Goal: Task Accomplishment & Management: Use online tool/utility

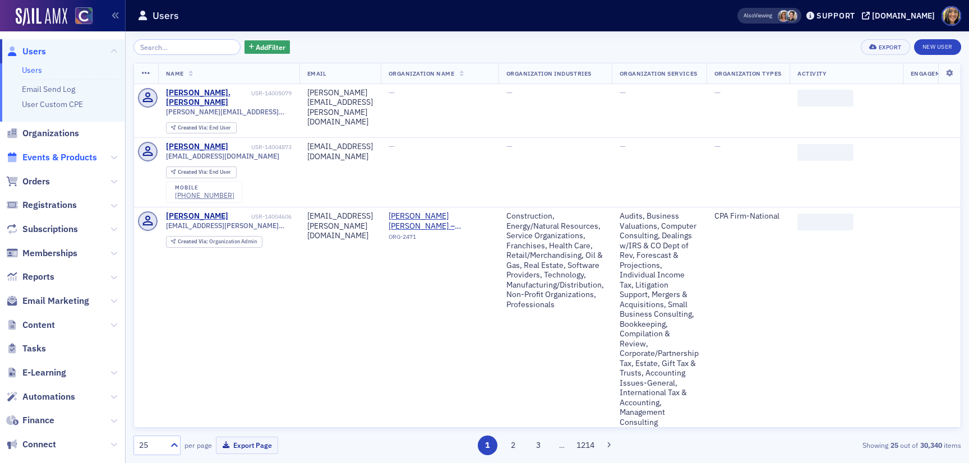
click at [61, 160] on span "Events & Products" at bounding box center [59, 157] width 75 height 12
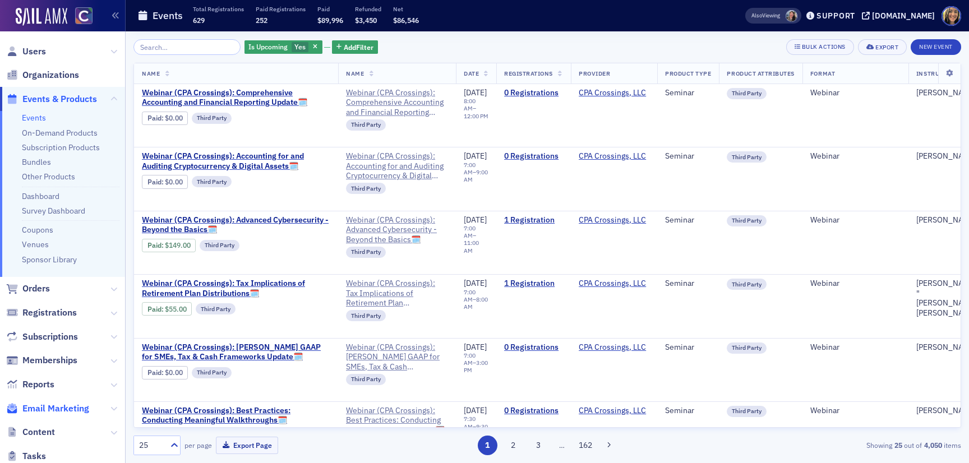
click at [82, 408] on span "Email Marketing" at bounding box center [55, 408] width 67 height 12
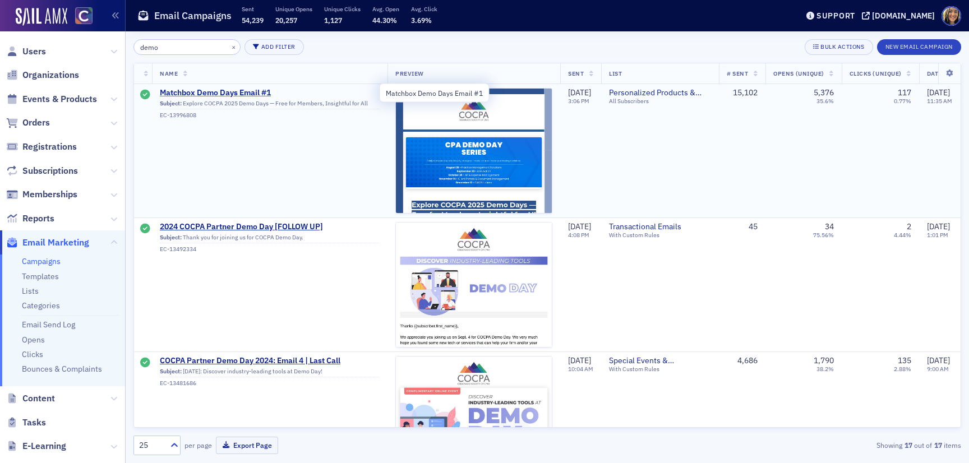
type input "demo"
click at [214, 92] on span "Matchbox Demo Days Email #1" at bounding box center [270, 93] width 220 height 10
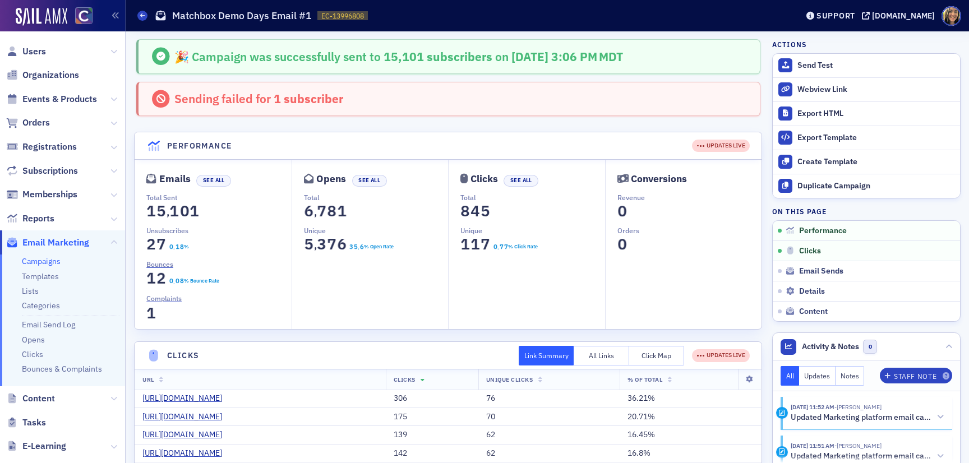
scroll to position [6, 0]
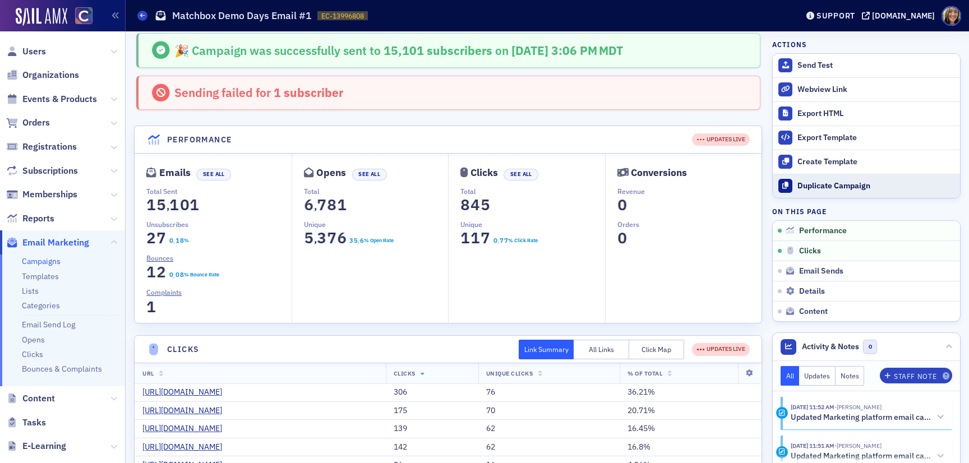
click at [834, 182] on div "Duplicate Campaign" at bounding box center [875, 186] width 157 height 10
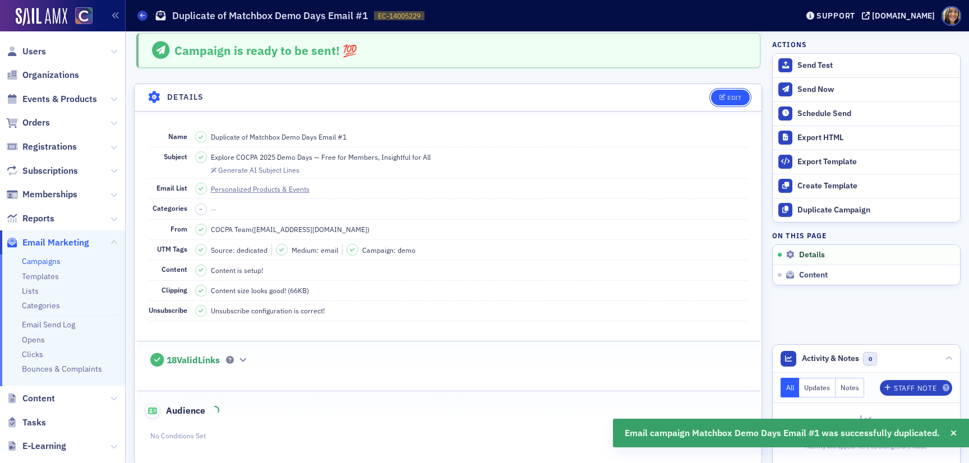
click at [724, 99] on icon "button" at bounding box center [722, 98] width 7 height 6
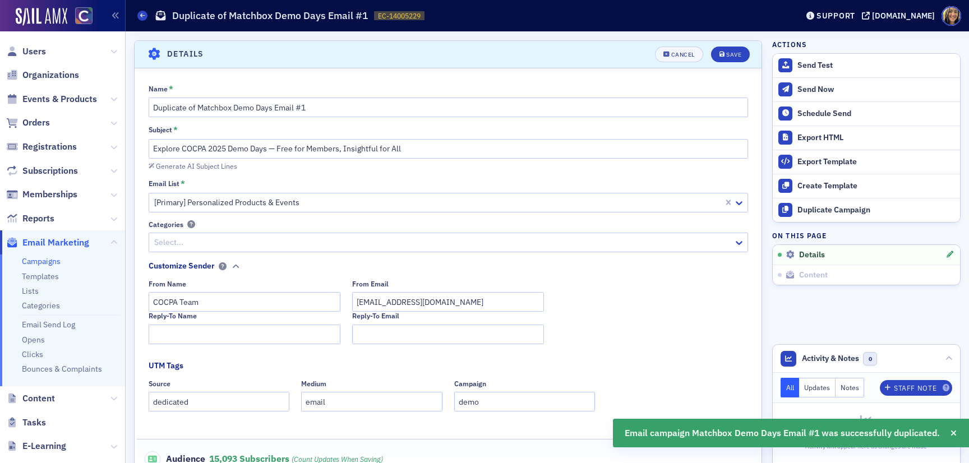
scroll to position [52, 0]
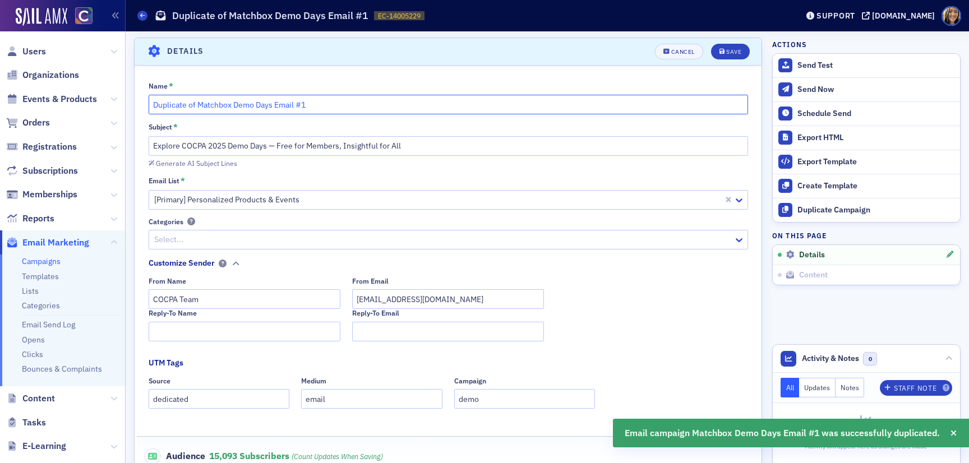
click at [310, 103] on input "Duplicate of Matchbox Demo Days Email #1" at bounding box center [448, 105] width 599 height 20
drag, startPoint x: 198, startPoint y: 105, endPoint x: 72, endPoint y: 105, distance: 126.1
click at [72, 105] on div "Users Organizations Events & Products Orders Registrations Subscriptions Member…" at bounding box center [484, 231] width 969 height 463
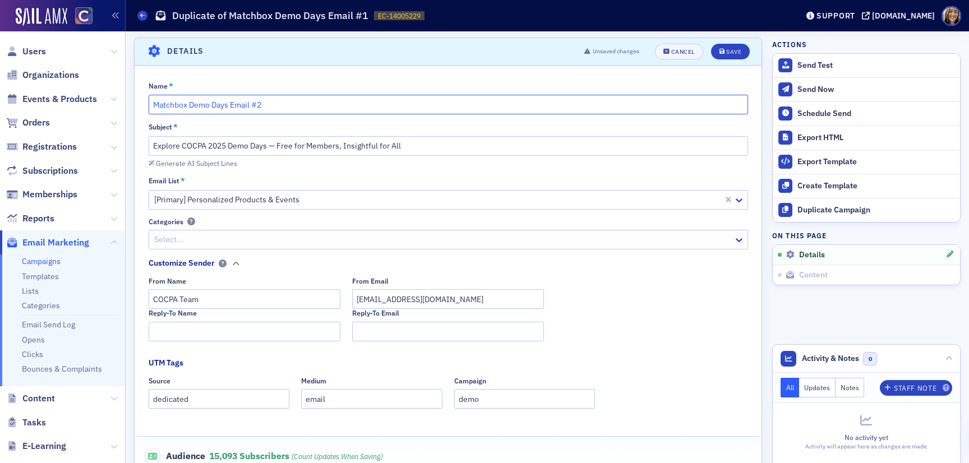
type input "Matchbox Demo Days Email #2"
click at [154, 147] on input "Explore COCPA 2025 Demo Days — Free for Members, Insightful for All" at bounding box center [448, 146] width 599 height 20
drag, startPoint x: 192, startPoint y: 144, endPoint x: 151, endPoint y: 144, distance: 40.9
click at [151, 144] on input "Reminder: Explore COCPA 2025 Demo Days — Free for Members, Insightful for All" at bounding box center [448, 146] width 599 height 20
paste input "💡"
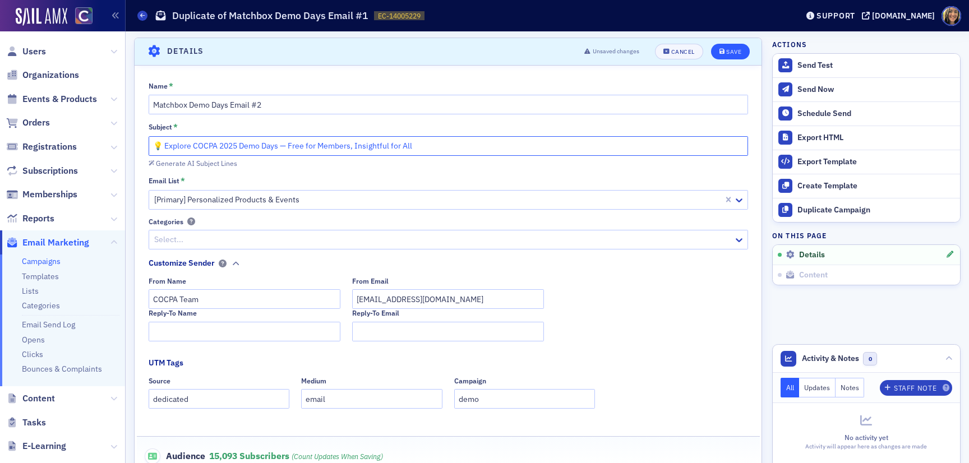
type input "💡 Explore COCPA 2025 Demo Days — Free for Members, Insightful for All"
click at [729, 49] on div "Save" at bounding box center [733, 52] width 15 height 6
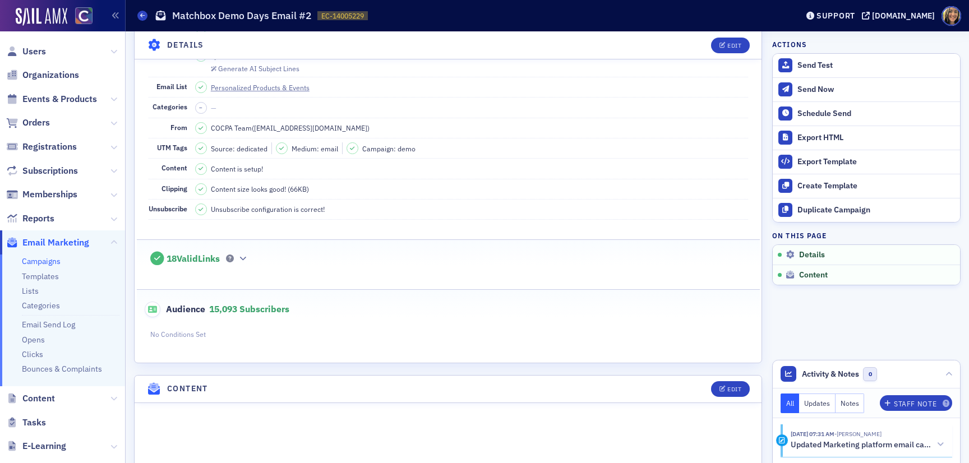
scroll to position [0, 0]
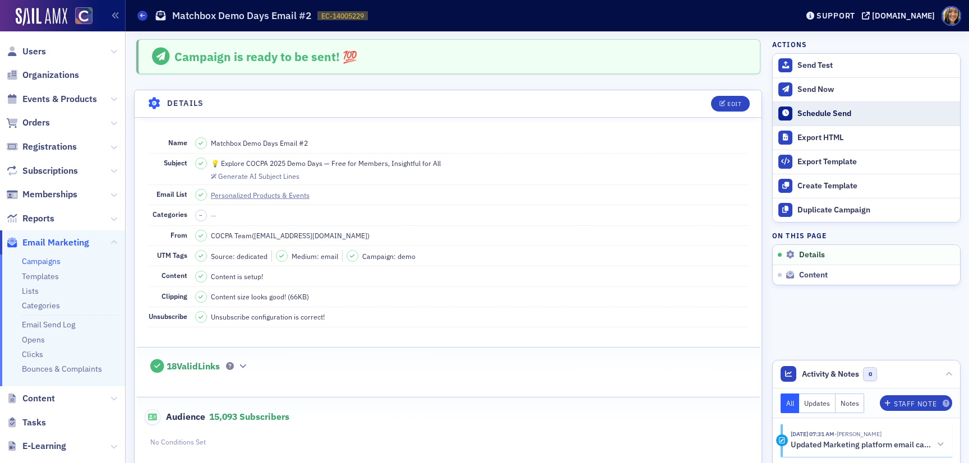
click at [832, 108] on button "Schedule Send" at bounding box center [865, 113] width 187 height 24
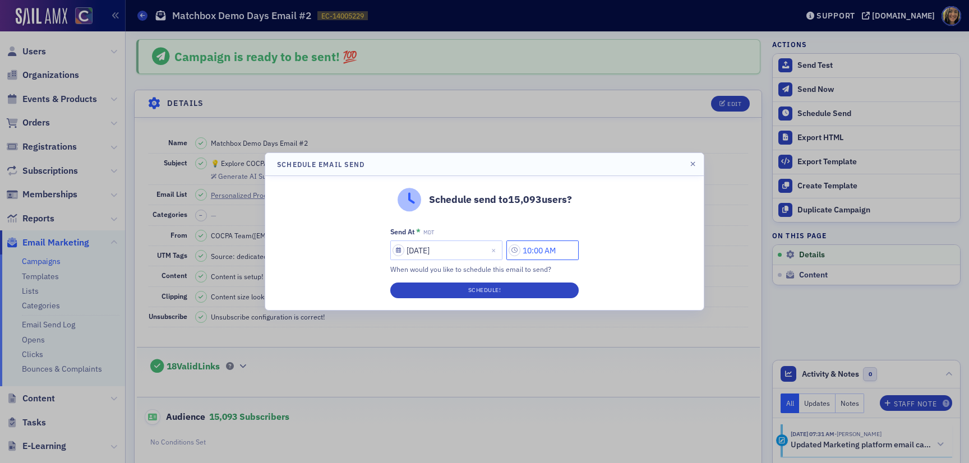
drag, startPoint x: 538, startPoint y: 250, endPoint x: 513, endPoint y: 250, distance: 24.7
click at [513, 250] on input "10:00 AM" at bounding box center [542, 250] width 72 height 20
click at [493, 249] on button "PM" at bounding box center [497, 251] width 21 height 20
type input "1:00 PM"
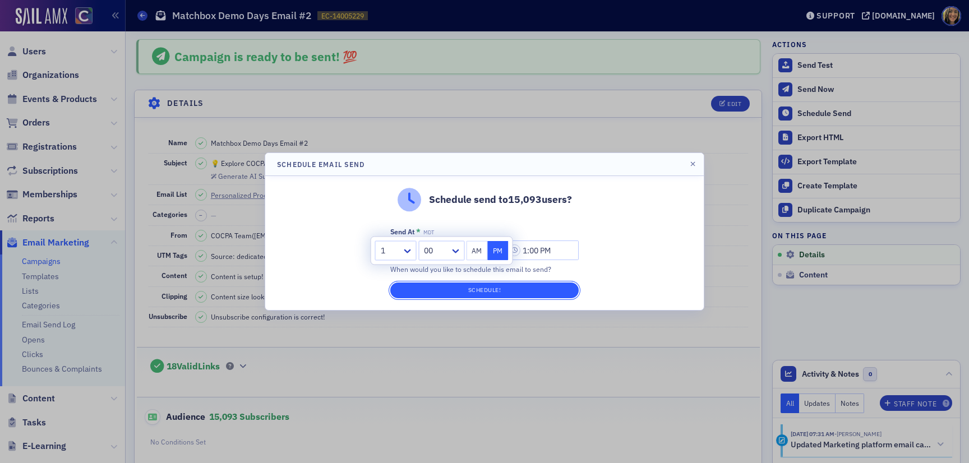
click at [493, 290] on button "Schedule!" at bounding box center [484, 290] width 188 height 16
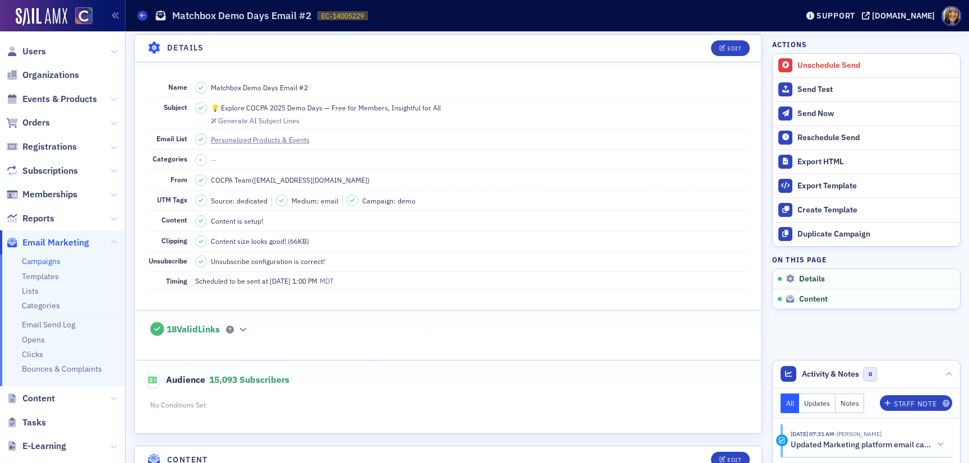
scroll to position [47, 0]
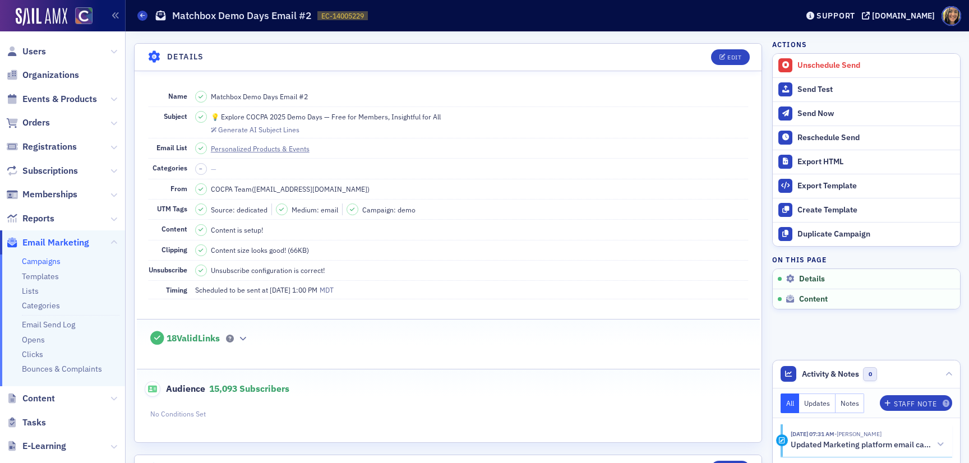
click at [446, 118] on dd "💡 Explore COCPA 2025 Demo Days — Free for Members, Insightful for All Generate …" at bounding box center [471, 122] width 553 height 31
click at [446, 115] on dd "💡 Explore COCPA 2025 Demo Days — Free for Members, Insightful for All Generate …" at bounding box center [471, 122] width 553 height 31
copy span "💡 Explore COCPA 2025 Demo Days — Free for Members, Insightful for All"
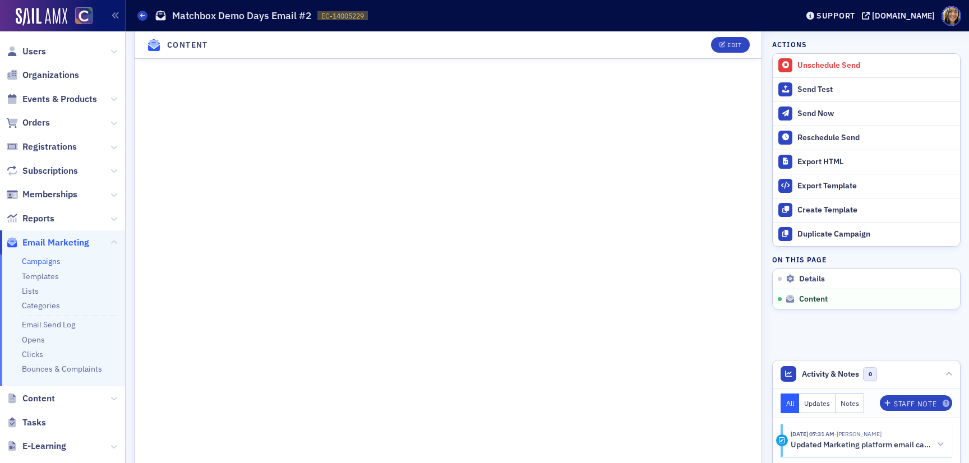
scroll to position [694, 0]
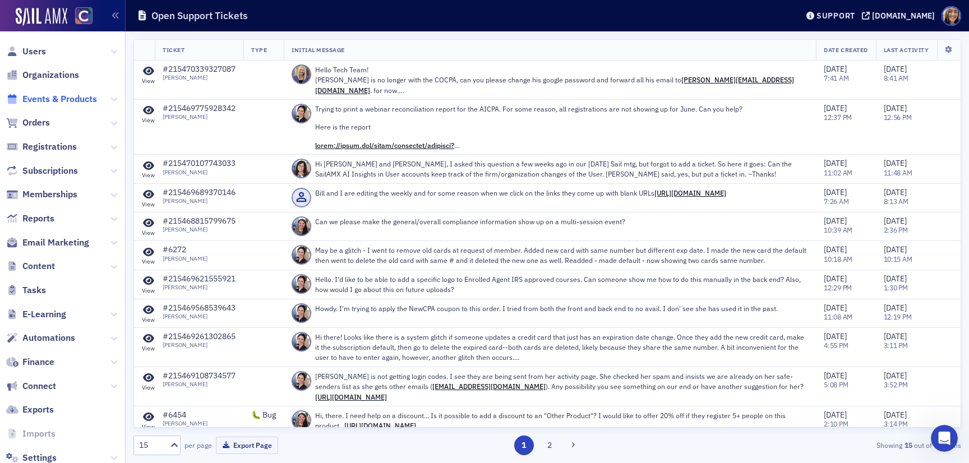
click at [37, 102] on span "Events & Products" at bounding box center [59, 99] width 75 height 12
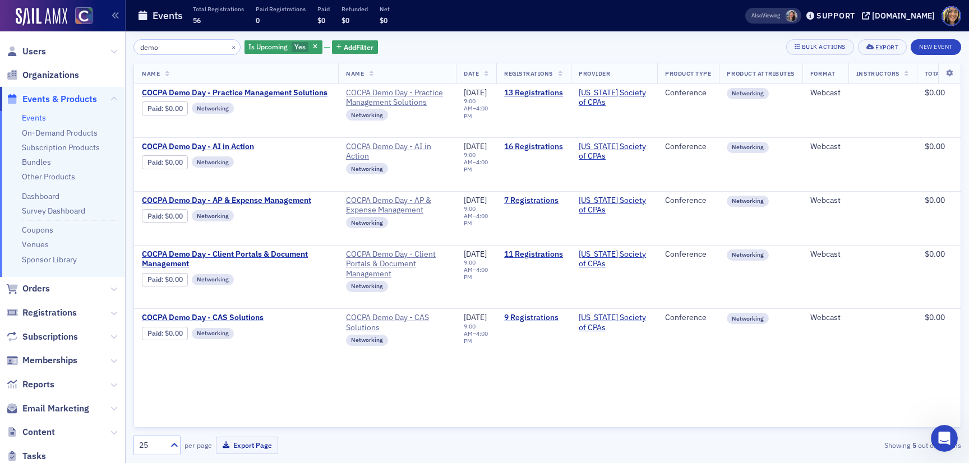
type input "demo"
